Goal: Information Seeking & Learning: Find specific fact

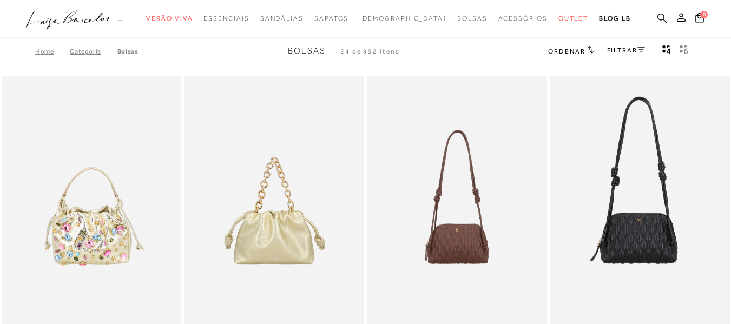
click at [658, 19] on icon at bounding box center [663, 18] width 10 height 10
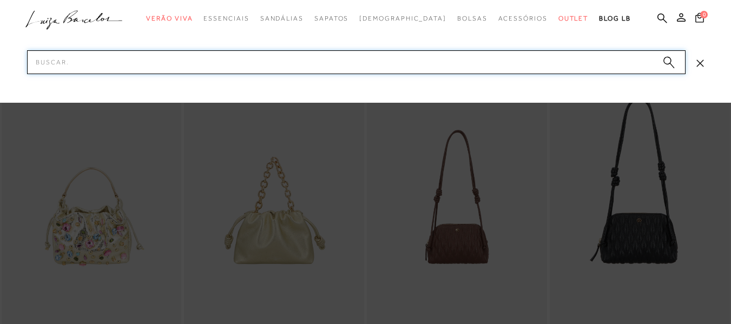
click at [200, 69] on input "Pesquisar" at bounding box center [356, 62] width 659 height 24
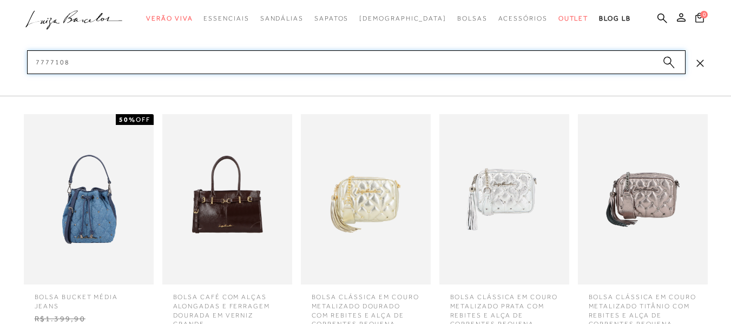
type input "77771089"
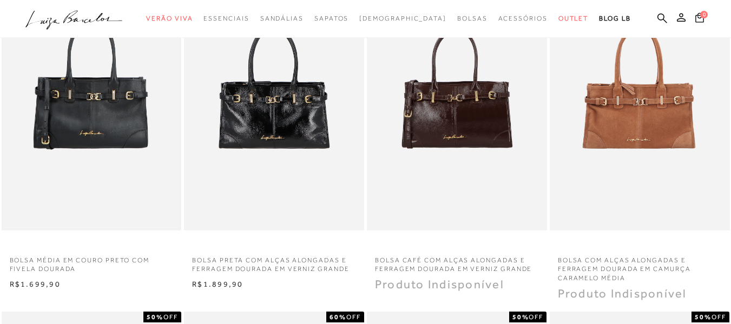
scroll to position [162, 0]
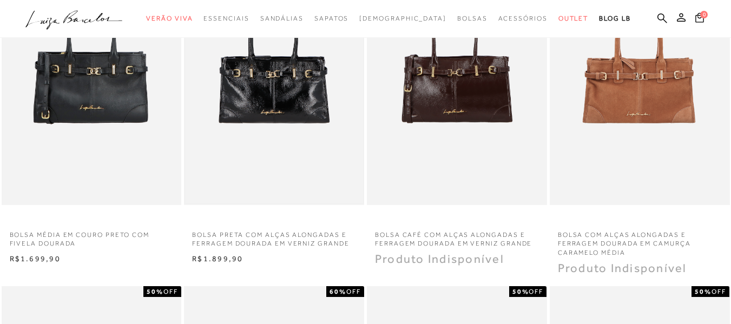
click at [235, 129] on img at bounding box center [274, 70] width 178 height 267
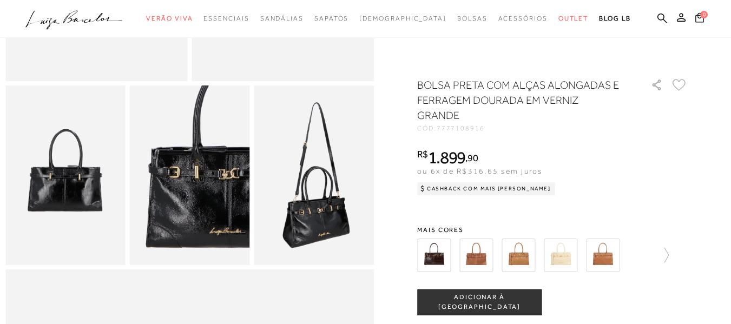
scroll to position [271, 0]
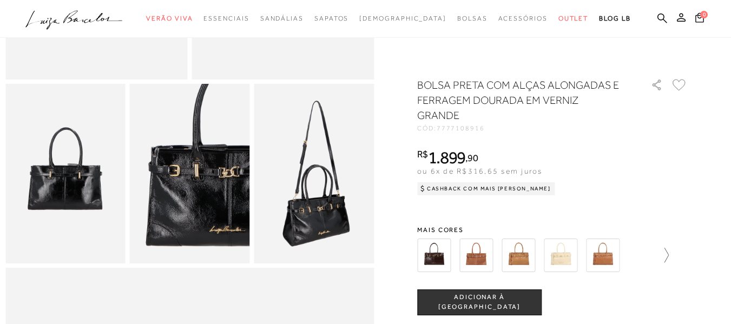
click at [663, 252] on icon at bounding box center [661, 255] width 15 height 15
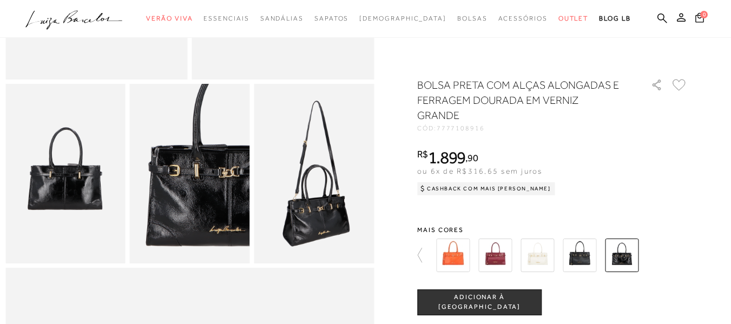
click at [663, 252] on div at bounding box center [559, 255] width 252 height 40
click at [587, 252] on img at bounding box center [580, 256] width 34 height 34
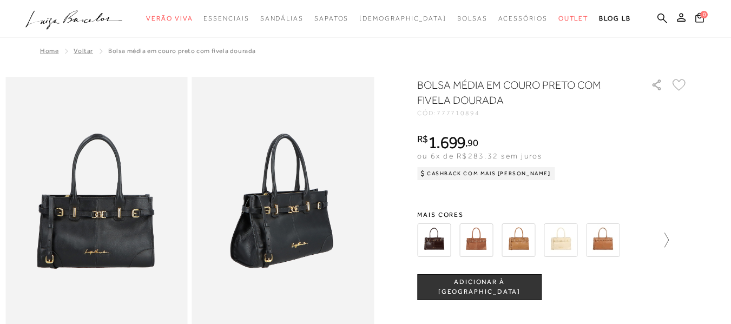
click at [661, 239] on icon at bounding box center [661, 240] width 15 height 15
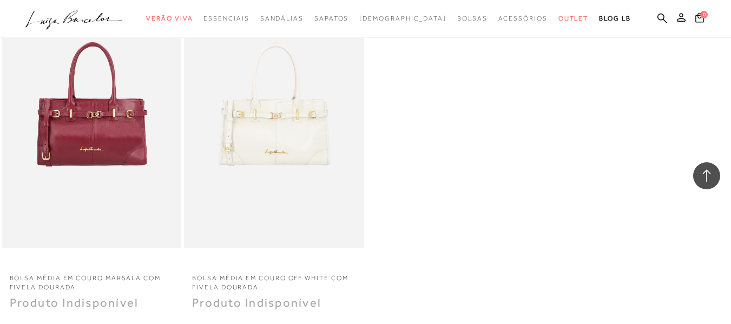
scroll to position [812, 0]
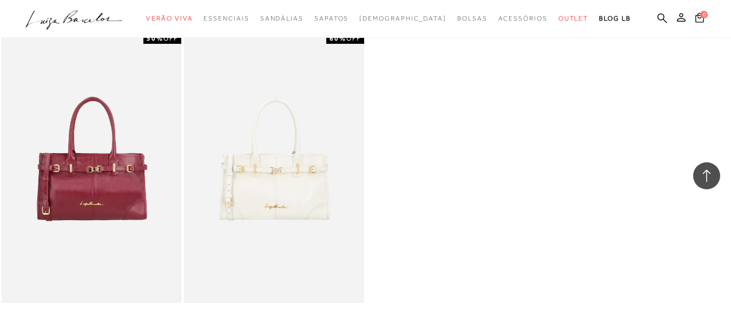
click at [73, 199] on img at bounding box center [92, 168] width 178 height 267
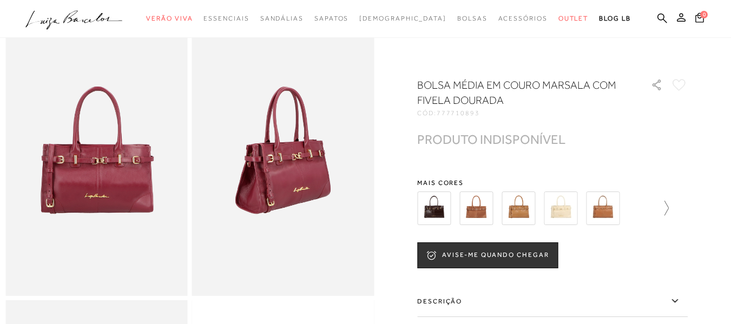
click at [663, 202] on icon at bounding box center [661, 208] width 15 height 15
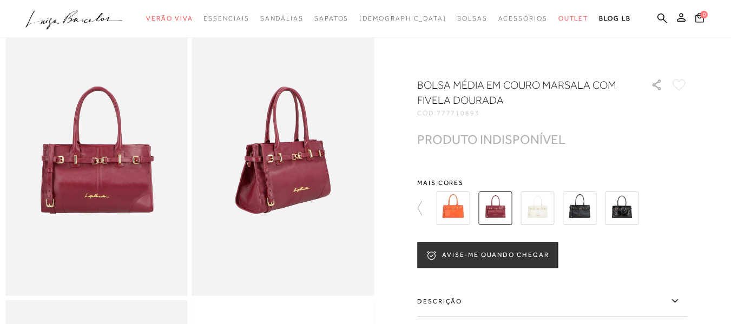
click at [663, 202] on div at bounding box center [559, 208] width 252 height 40
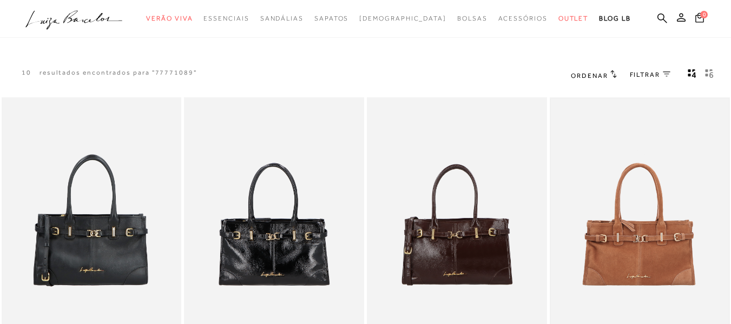
click at [664, 231] on img at bounding box center [640, 232] width 178 height 267
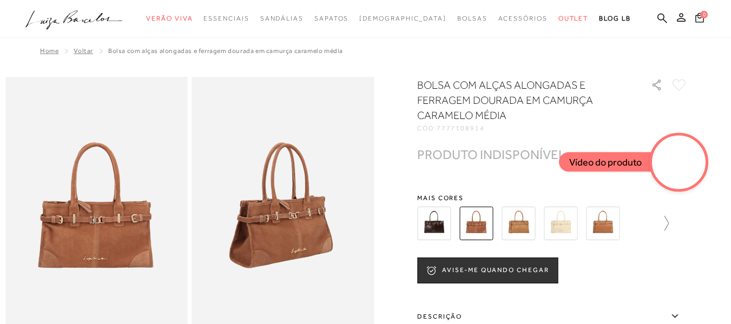
click at [668, 225] on icon at bounding box center [661, 223] width 15 height 15
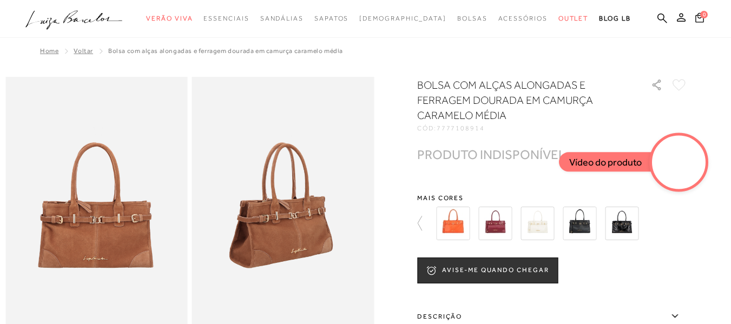
click at [668, 225] on div at bounding box center [559, 224] width 252 height 40
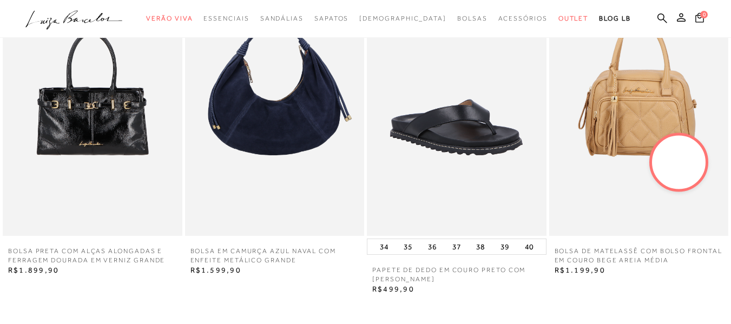
scroll to position [1028, 0]
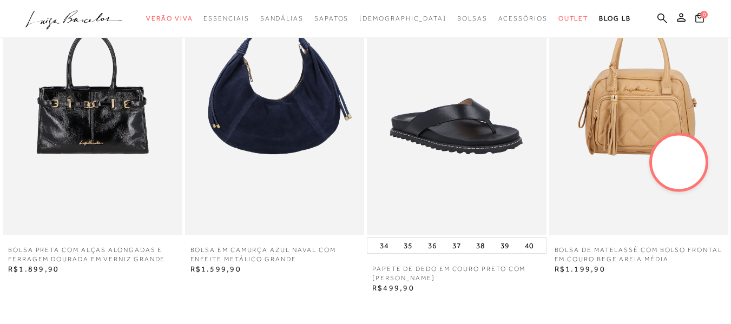
click at [269, 166] on img at bounding box center [275, 100] width 180 height 269
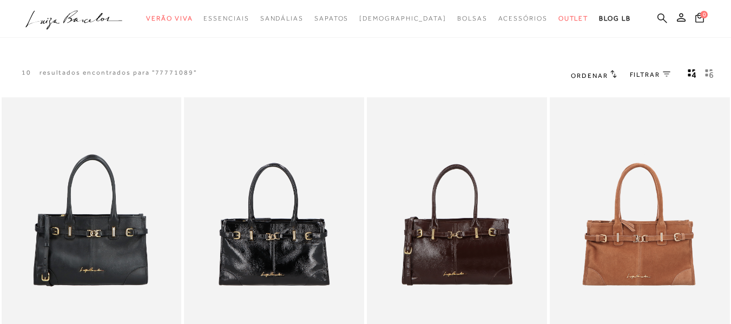
click at [658, 23] on icon at bounding box center [663, 18] width 10 height 10
click at [658, 15] on icon at bounding box center [663, 18] width 10 height 10
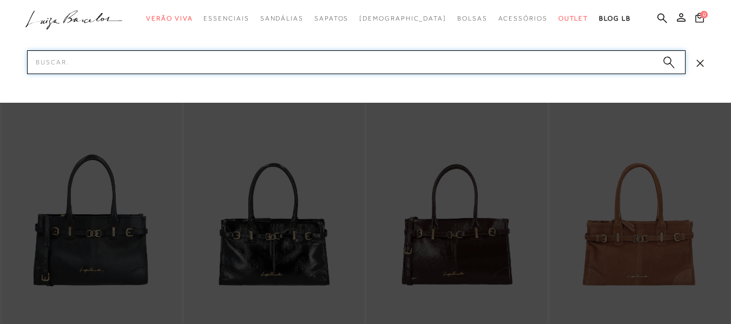
click at [122, 56] on input "Pesquisar" at bounding box center [356, 62] width 659 height 24
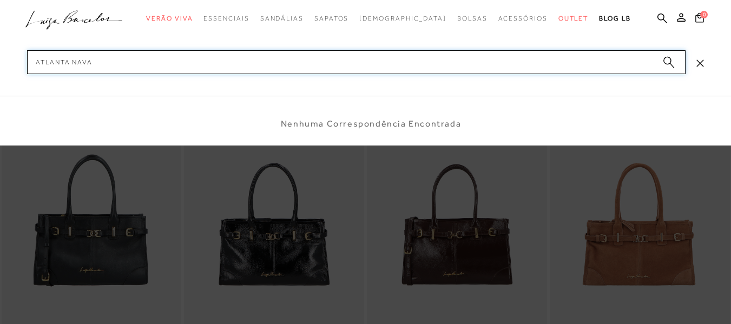
type input "atlanta naval"
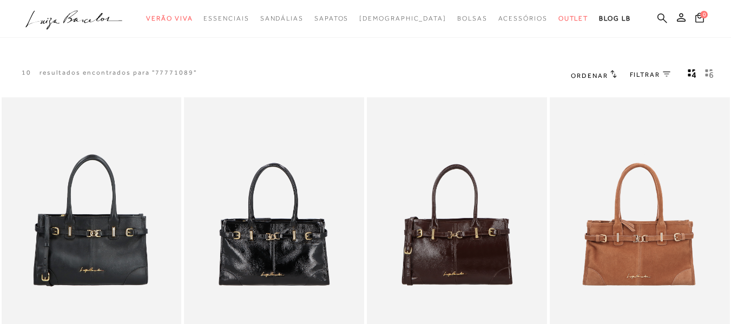
click at [658, 14] on icon at bounding box center [663, 18] width 10 height 10
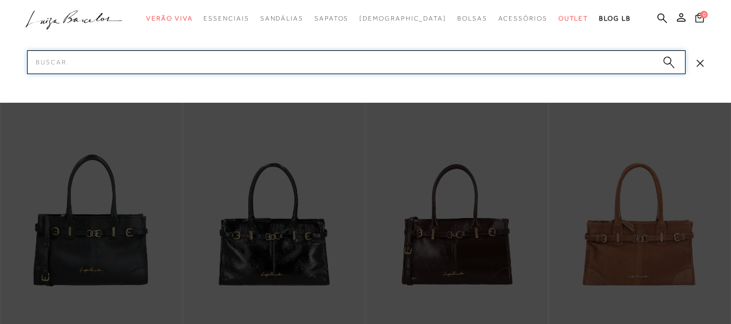
click at [112, 64] on input "Pesquisar" at bounding box center [356, 62] width 659 height 24
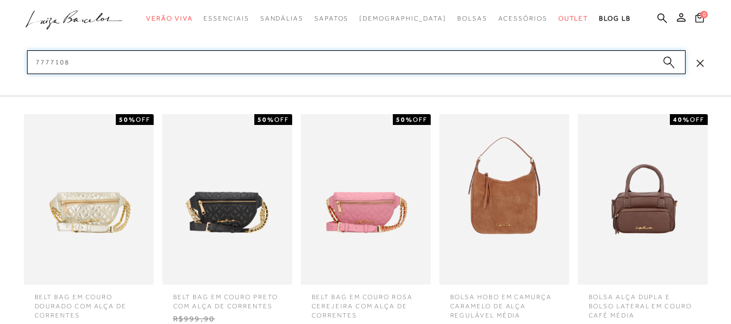
type input "77771089"
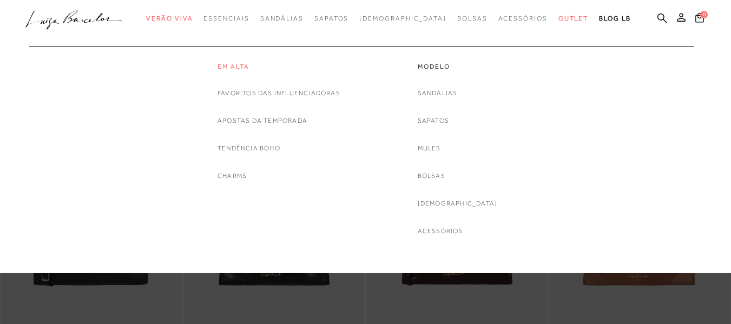
click at [250, 66] on link "Em alta" at bounding box center [279, 66] width 123 height 9
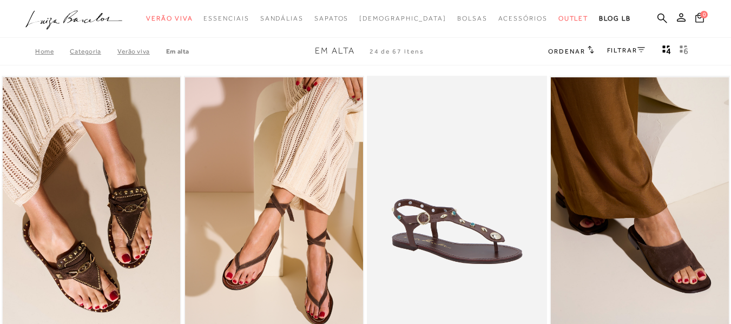
click at [658, 13] on icon at bounding box center [663, 18] width 10 height 10
click at [658, 17] on icon at bounding box center [663, 18] width 10 height 10
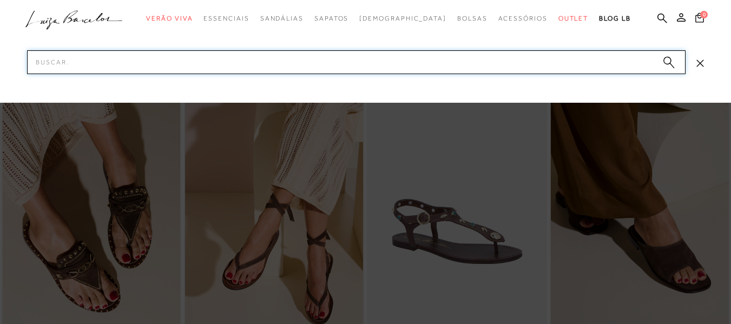
click at [43, 65] on input "Pesquisar" at bounding box center [356, 62] width 659 height 24
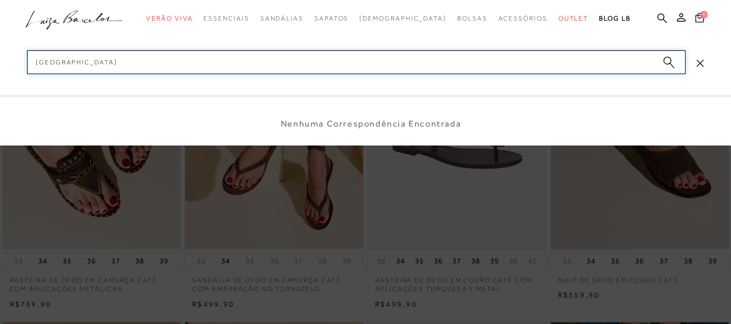
scroll to position [108, 0]
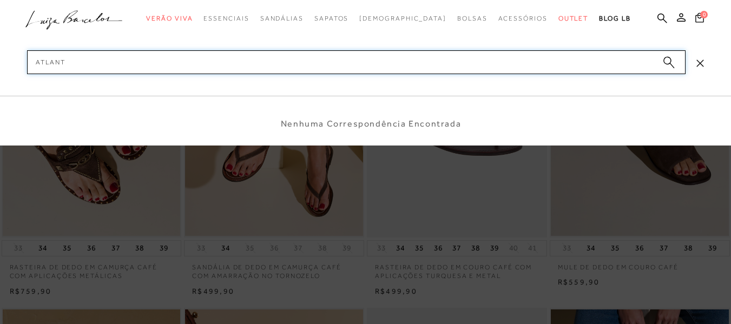
type input "atlan"
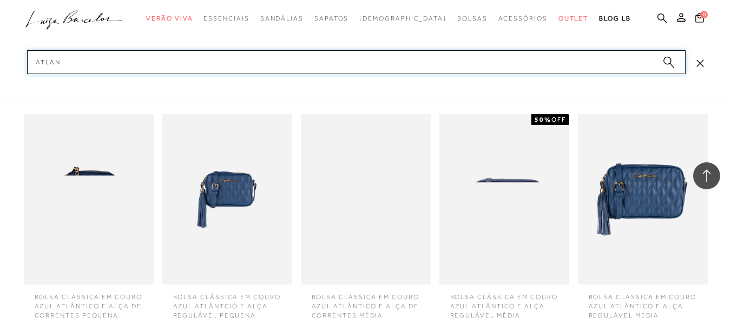
scroll to position [1028, 0]
